Goal: Find specific page/section: Find specific page/section

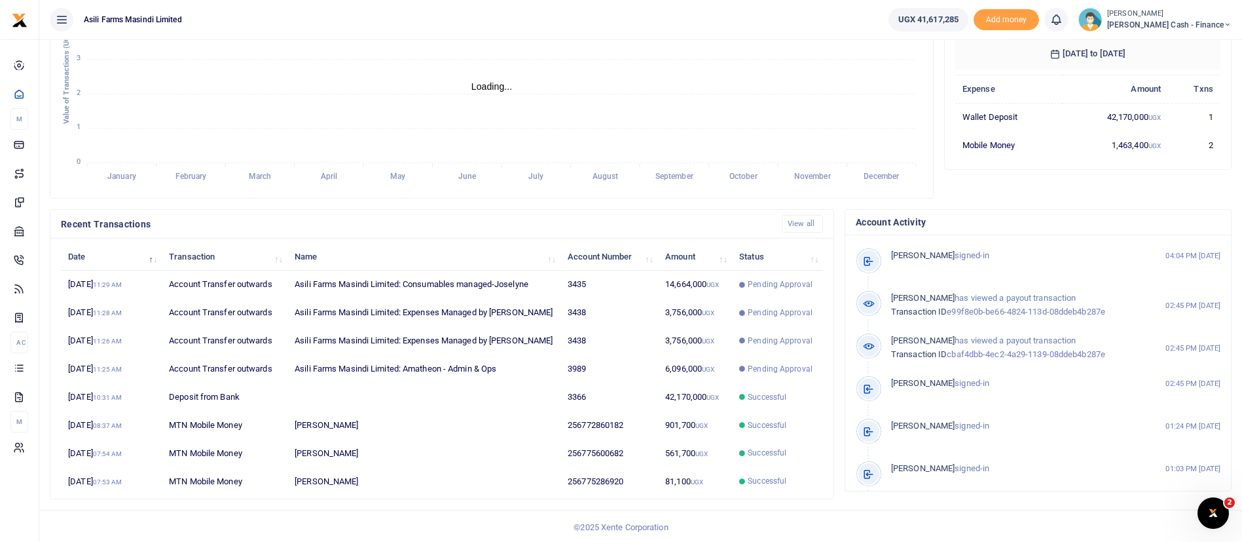
scroll to position [241, 0]
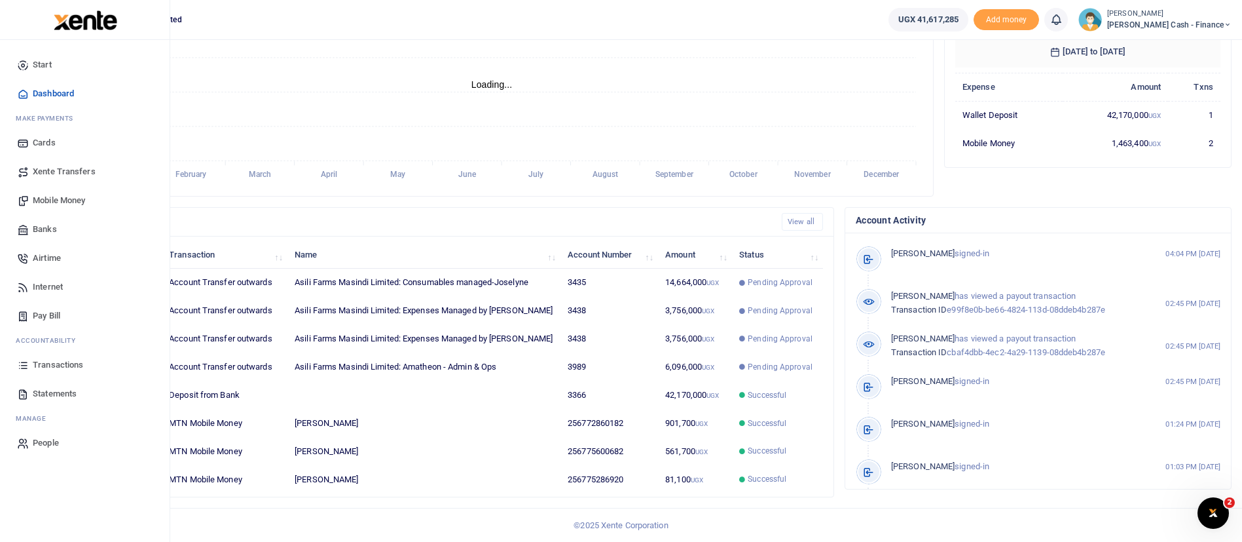
click at [50, 396] on span "Statements" at bounding box center [55, 393] width 44 height 13
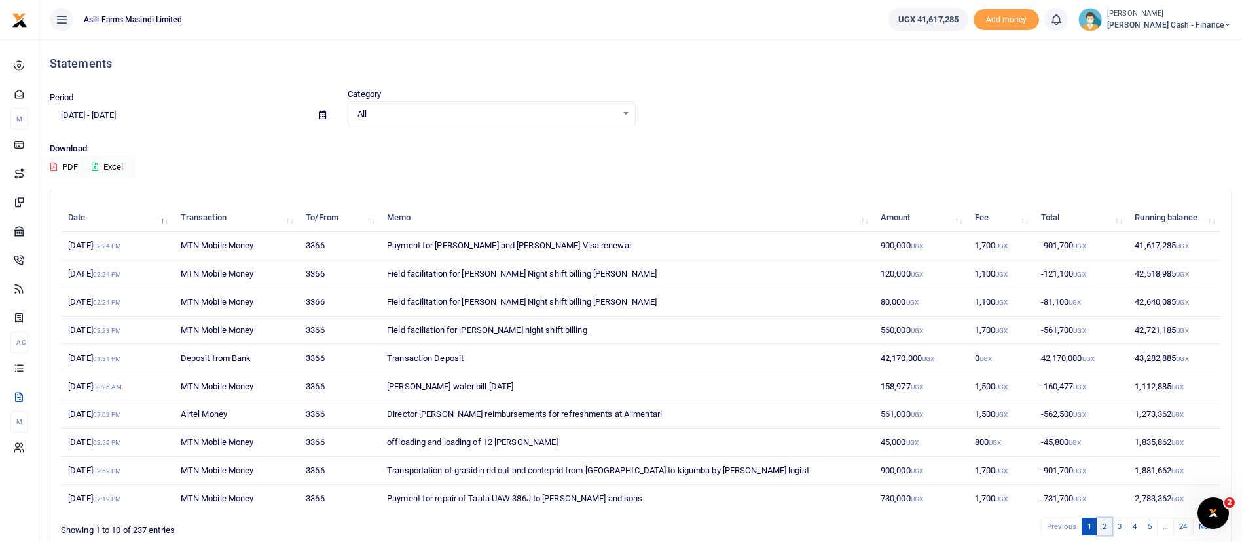
click at [1100, 526] on link "2" at bounding box center [1105, 526] width 16 height 18
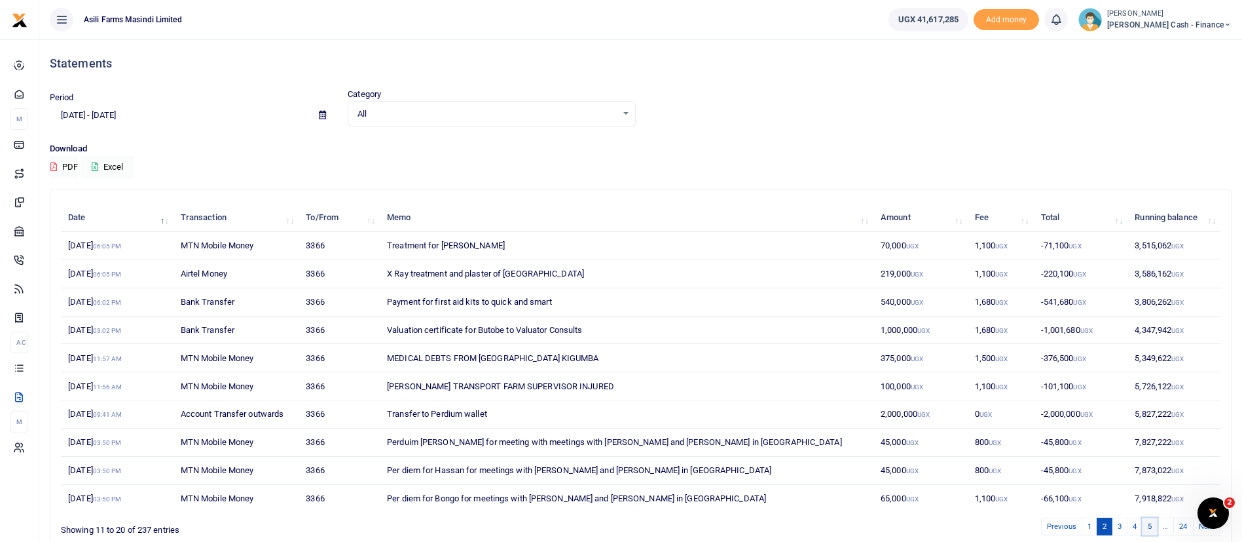
click at [1150, 530] on link "5" at bounding box center [1150, 526] width 16 height 18
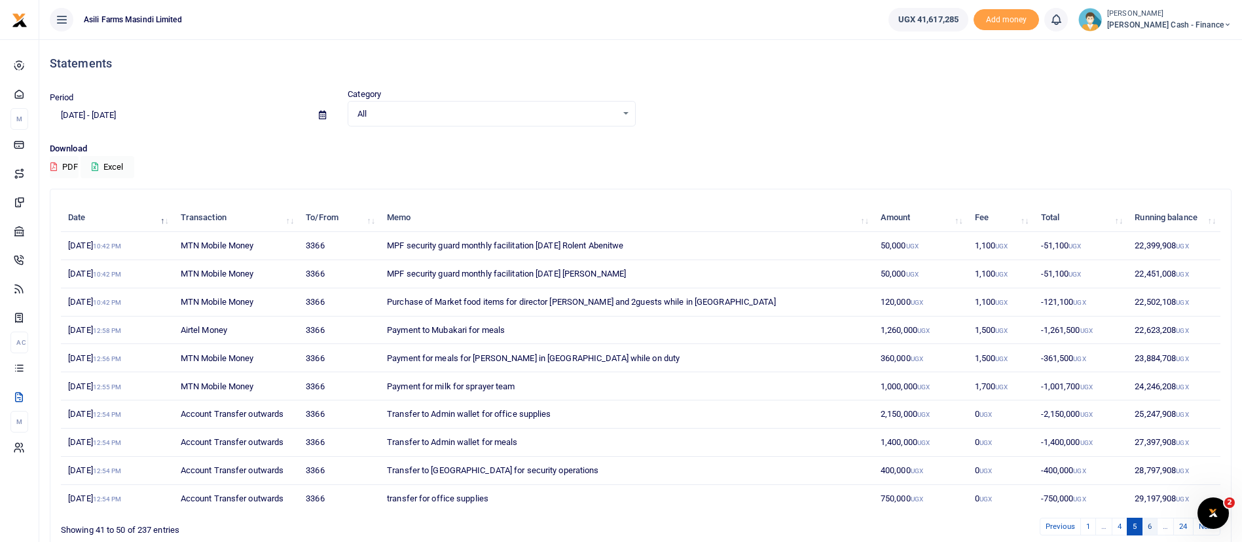
click at [1151, 530] on link "6" at bounding box center [1150, 526] width 16 height 18
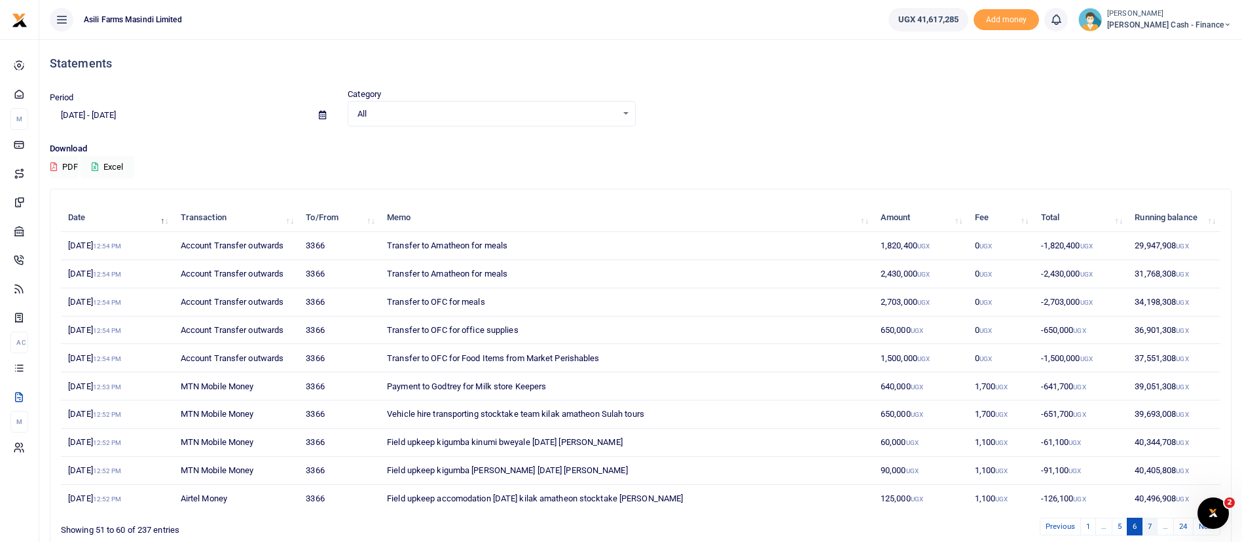
click at [1156, 531] on link "7" at bounding box center [1150, 526] width 16 height 18
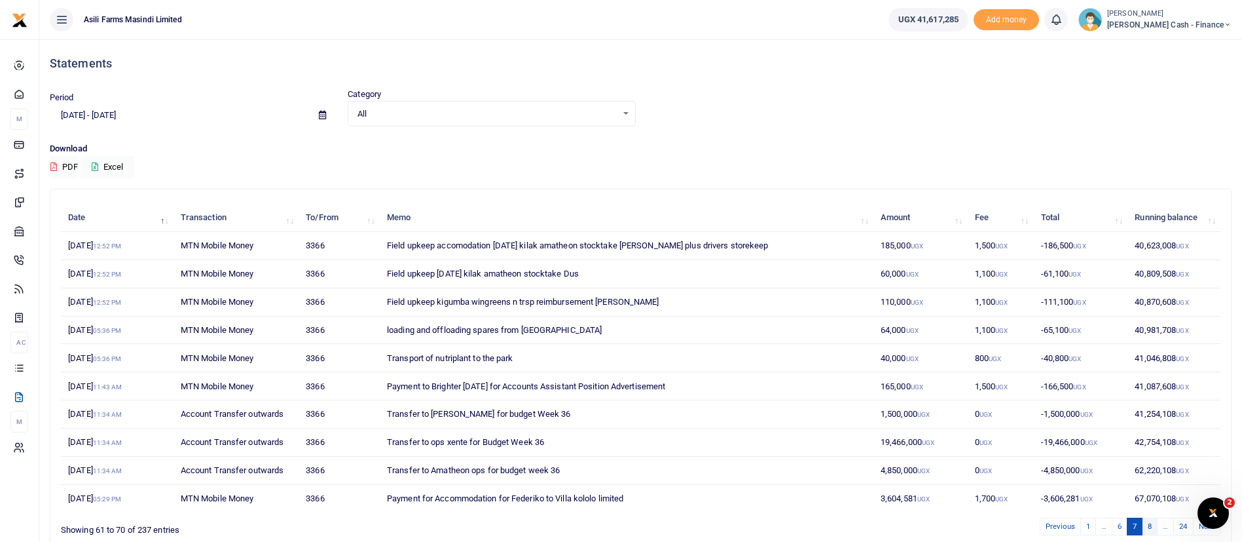
click at [1150, 525] on link "8" at bounding box center [1150, 526] width 16 height 18
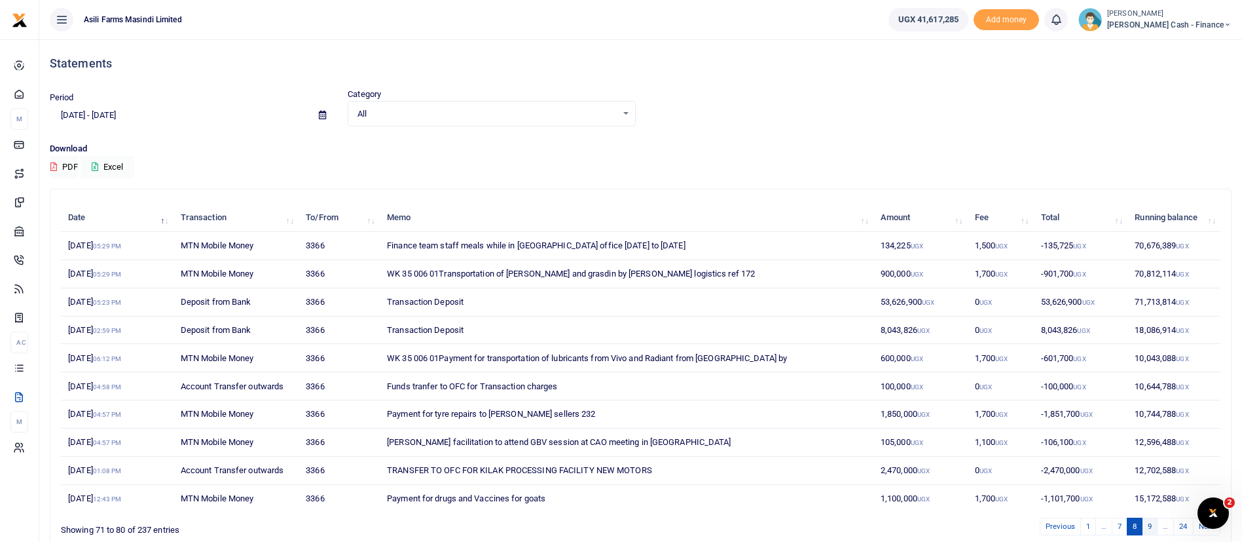
click at [1152, 532] on link "9" at bounding box center [1150, 526] width 16 height 18
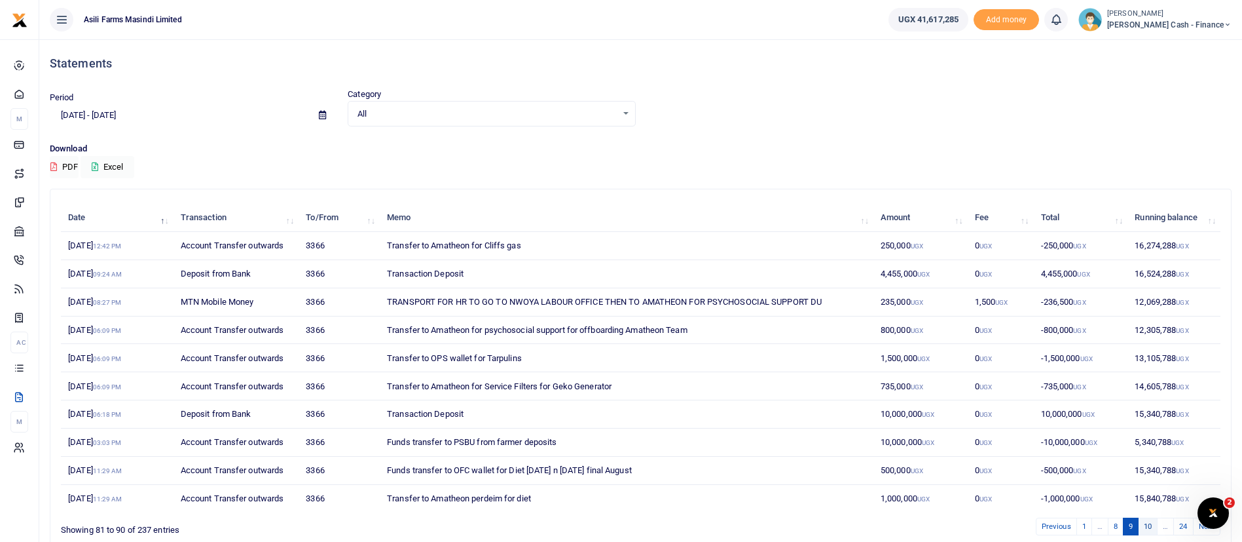
click at [1152, 524] on link "10" at bounding box center [1148, 526] width 20 height 18
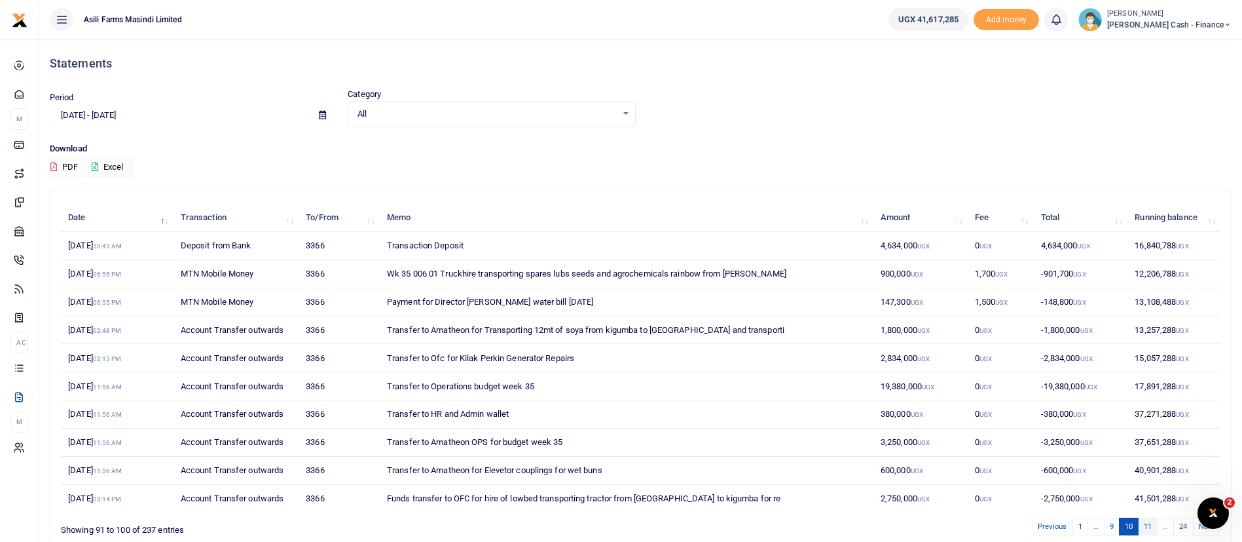
click at [1154, 526] on link "11" at bounding box center [1148, 526] width 20 height 18
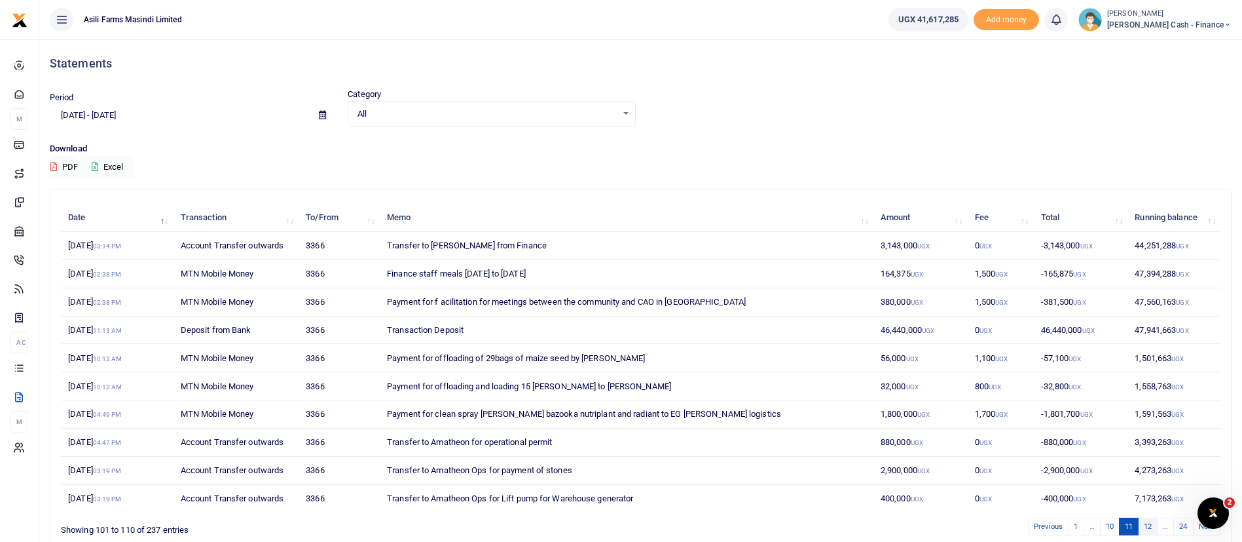
click at [1153, 524] on link "12" at bounding box center [1148, 526] width 20 height 18
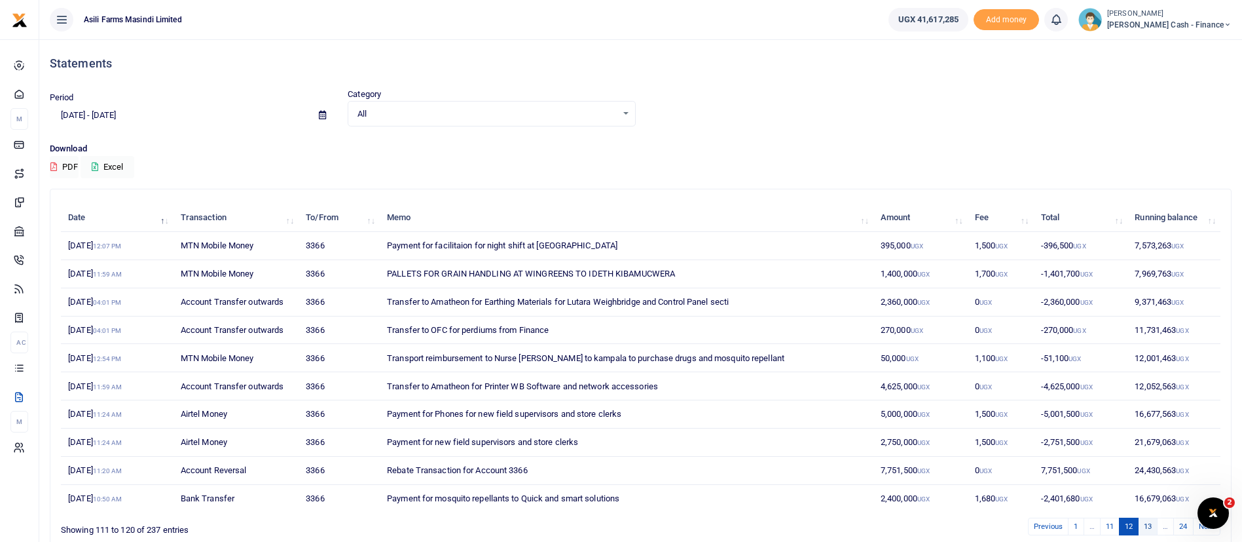
click at [1149, 521] on link "13" at bounding box center [1148, 526] width 20 height 18
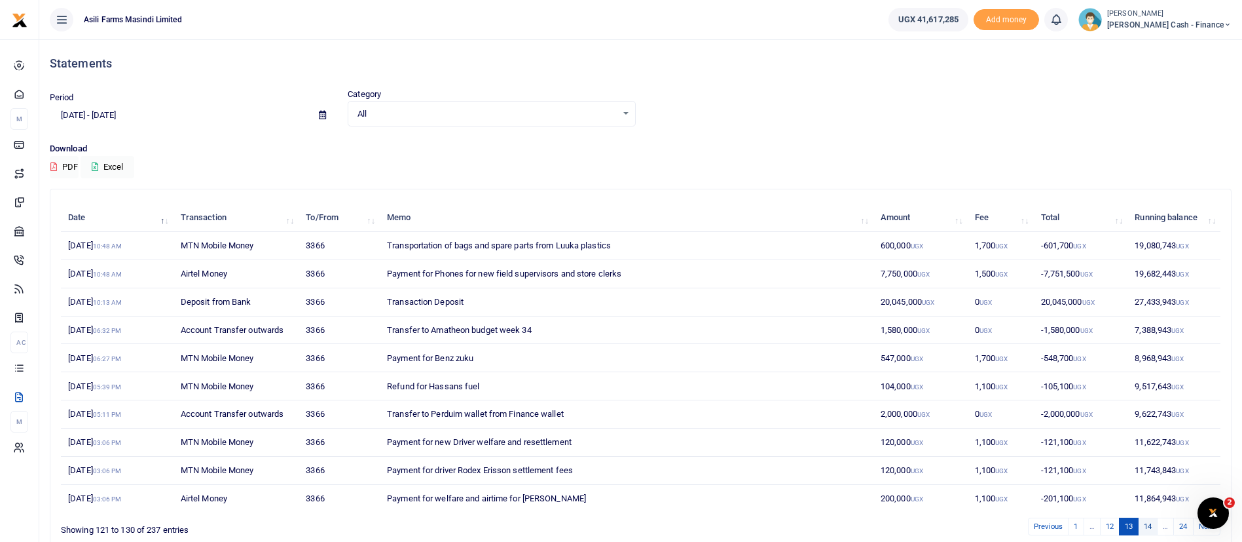
click at [1148, 525] on link "14" at bounding box center [1148, 526] width 20 height 18
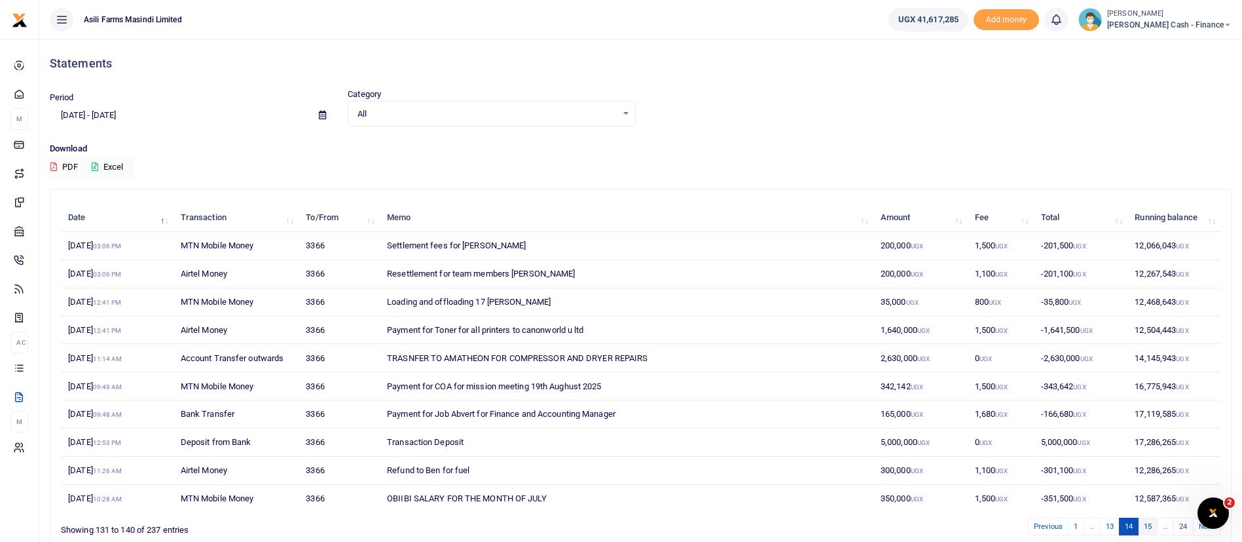
click at [1146, 523] on link "15" at bounding box center [1148, 526] width 20 height 18
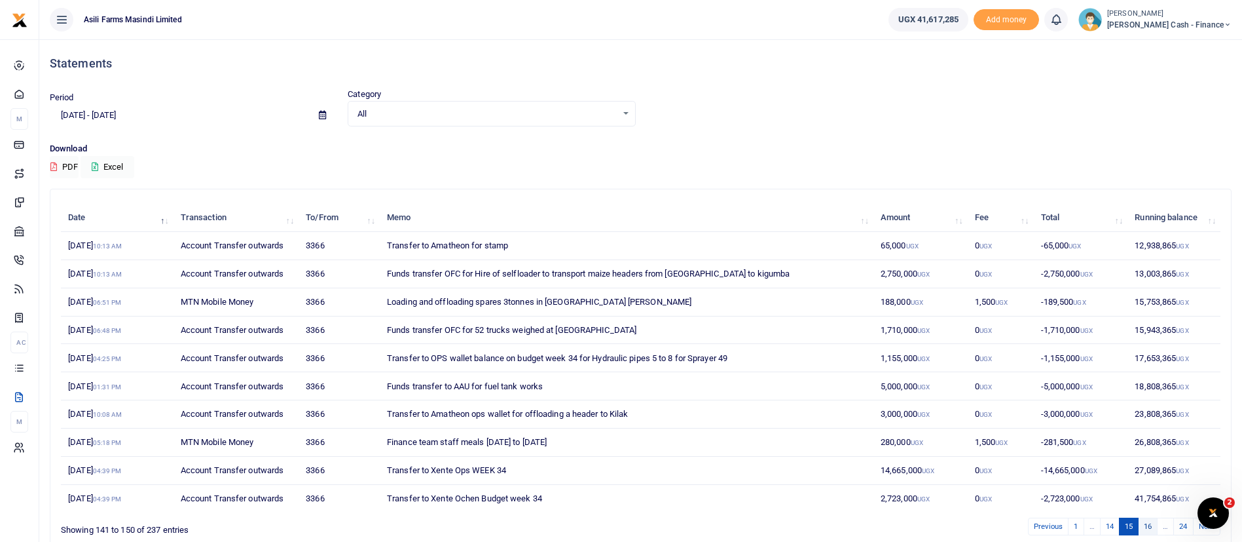
click at [1142, 525] on link "16" at bounding box center [1148, 526] width 20 height 18
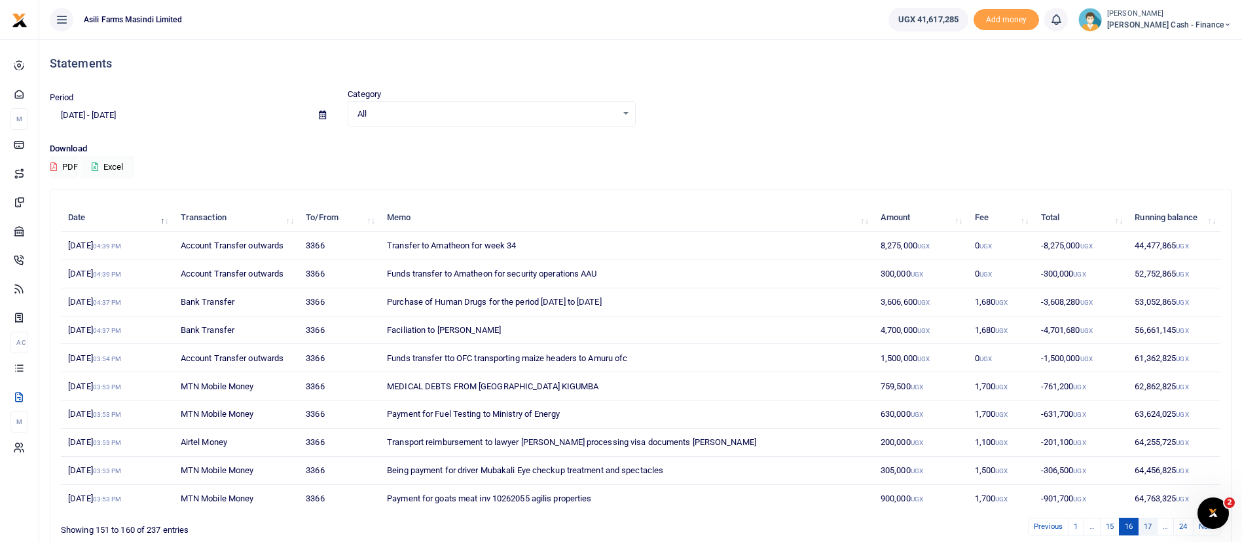
click at [1152, 524] on link "17" at bounding box center [1148, 526] width 20 height 18
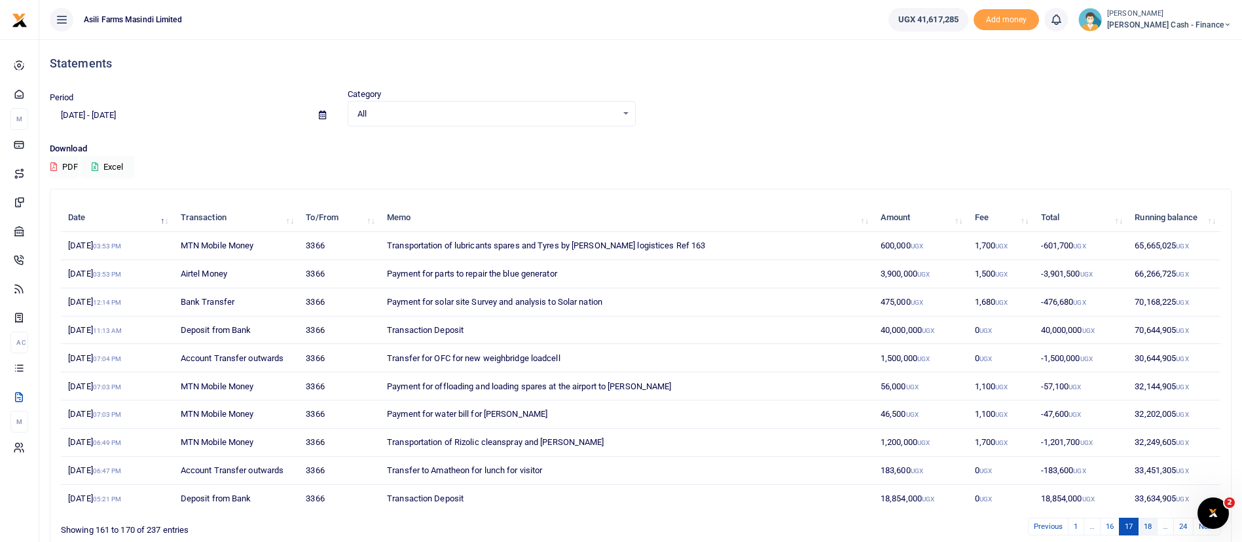
click at [1150, 527] on link "18" at bounding box center [1148, 526] width 20 height 18
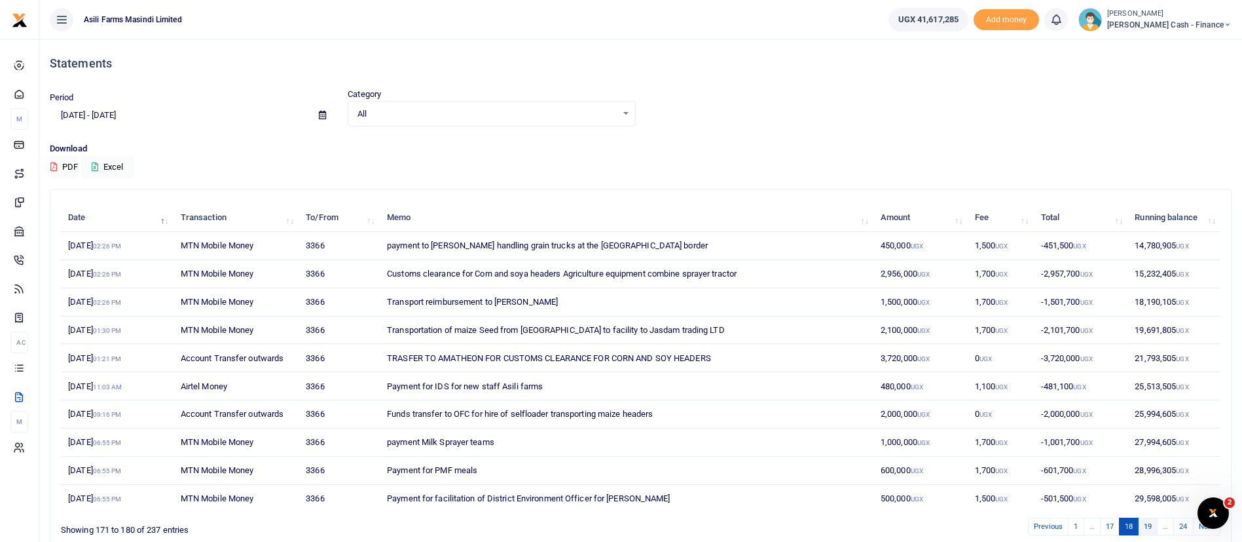
click at [1146, 521] on link "19" at bounding box center [1148, 526] width 20 height 18
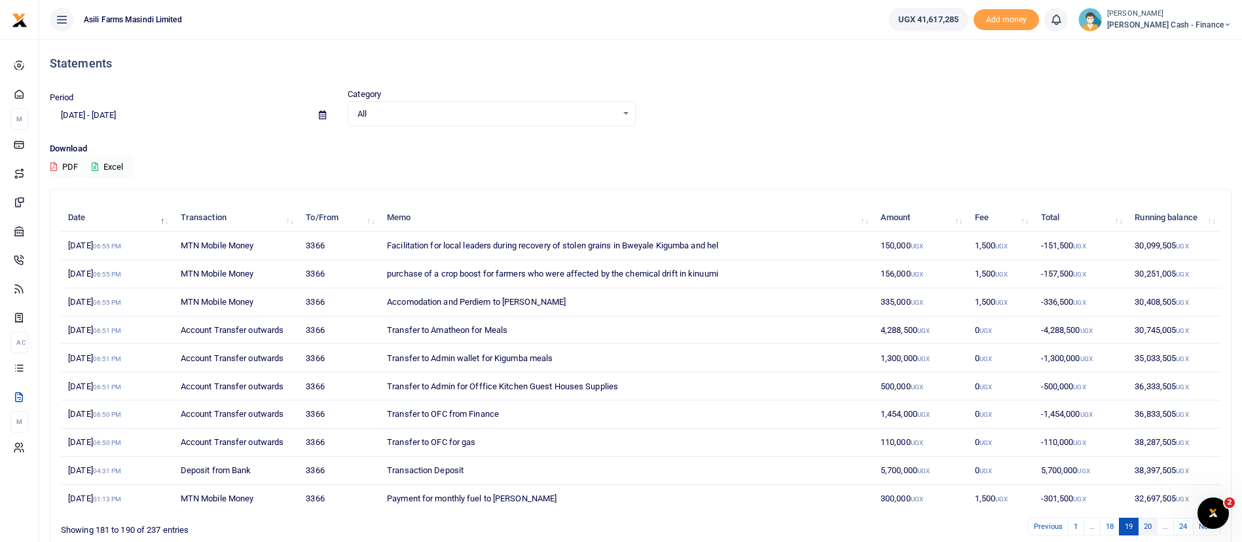
click at [1149, 524] on link "20" at bounding box center [1148, 526] width 20 height 18
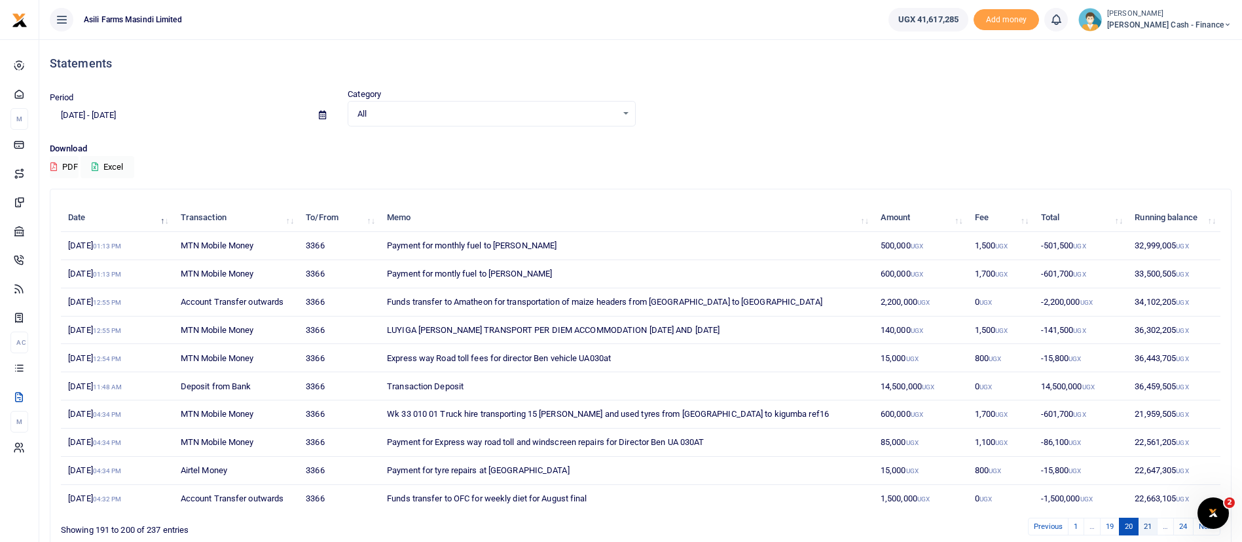
click at [1146, 528] on link "21" at bounding box center [1148, 526] width 20 height 18
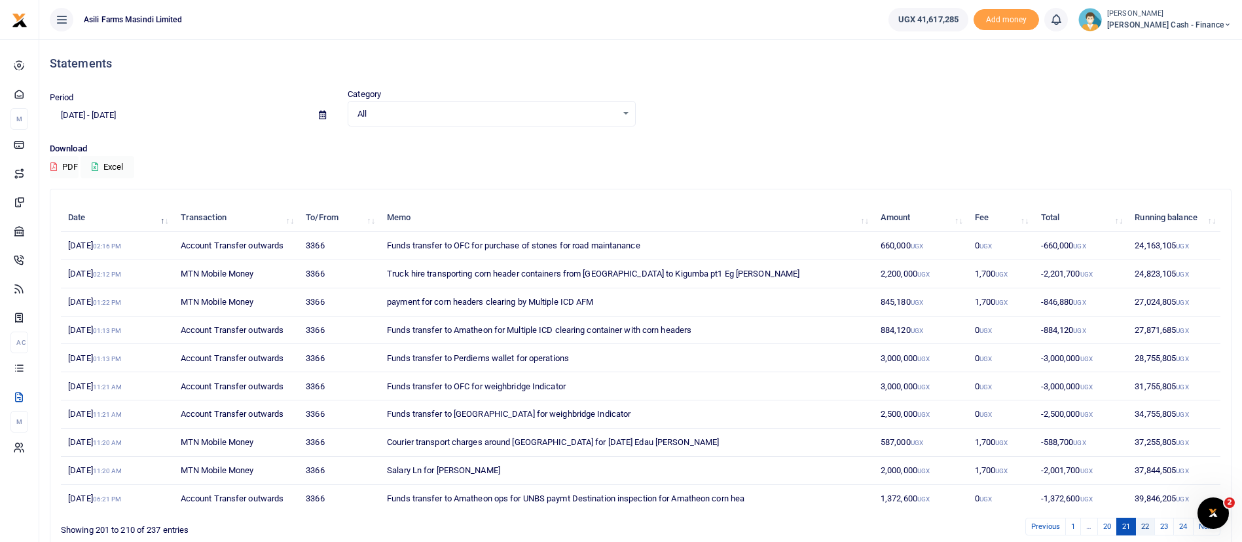
click at [1152, 526] on link "22" at bounding box center [1145, 526] width 20 height 18
